Goal: Task Accomplishment & Management: Use online tool/utility

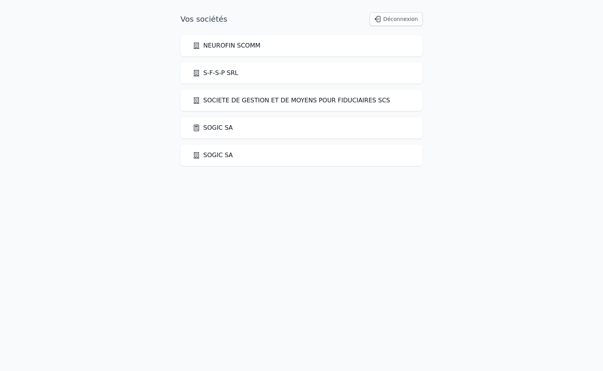
click at [209, 130] on link "SOGIC SA" at bounding box center [213, 127] width 40 height 9
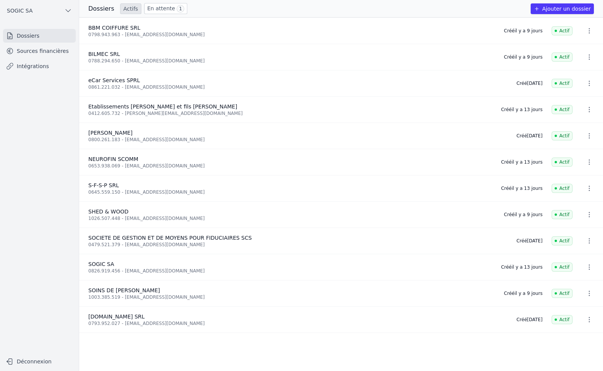
click at [33, 66] on link "Intégrations" at bounding box center [39, 66] width 73 height 14
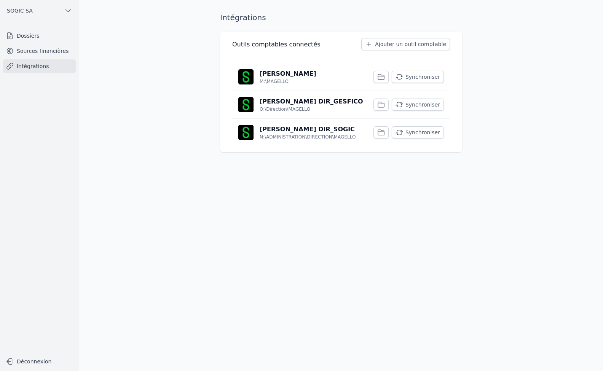
click at [430, 78] on button "Synchroniser" at bounding box center [418, 77] width 52 height 12
click at [422, 105] on button "Synchroniser" at bounding box center [418, 105] width 52 height 12
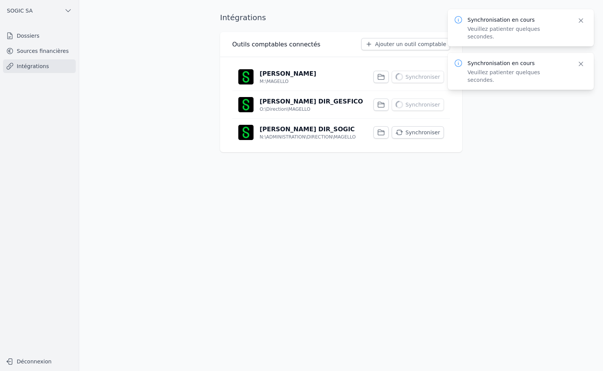
click at [427, 135] on button "Synchroniser" at bounding box center [418, 132] width 52 height 12
